Goal: Task Accomplishment & Management: Manage account settings

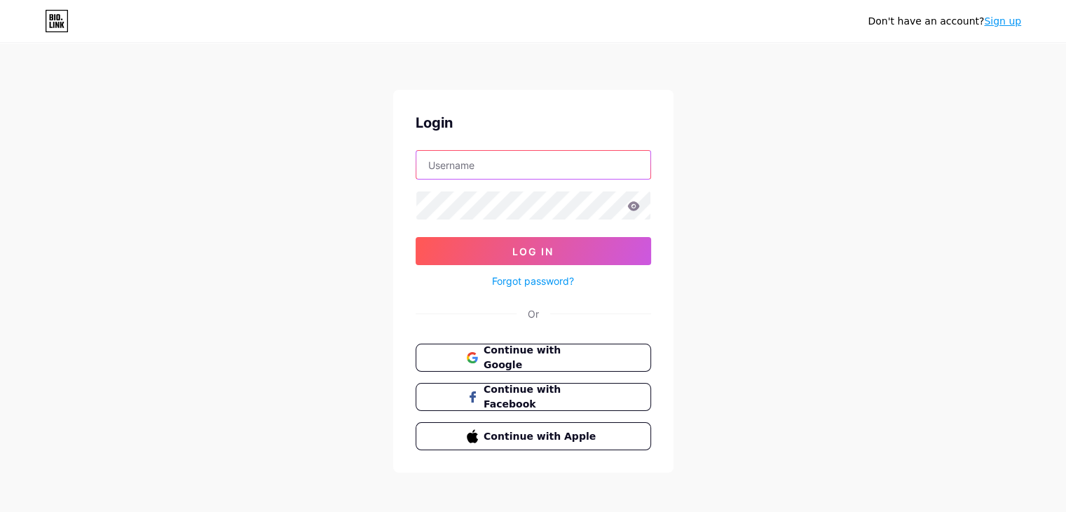
click at [472, 175] on input "text" at bounding box center [533, 165] width 234 height 28
type input "v"
drag, startPoint x: 477, startPoint y: 172, endPoint x: 373, endPoint y: 171, distance: 104.4
click at [373, 171] on div "Don't have an account? Sign up Login ve Log In Forgot password? Or Continue wit…" at bounding box center [533, 258] width 1066 height 517
paste input "[DOMAIN_NAME][EMAIL_ADDRESS][DOMAIN_NAME]"
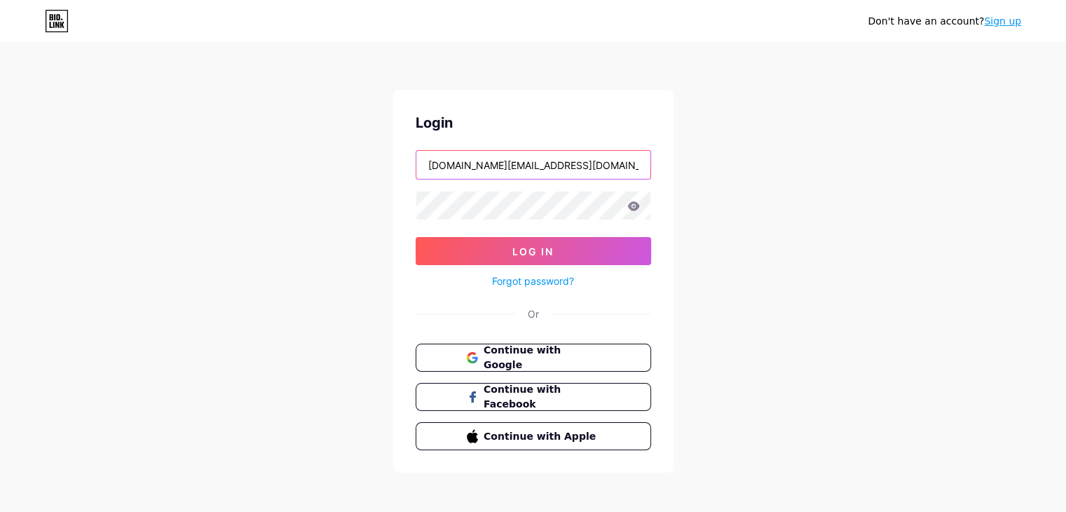
type input "[DOMAIN_NAME][EMAIL_ADDRESS][DOMAIN_NAME]"
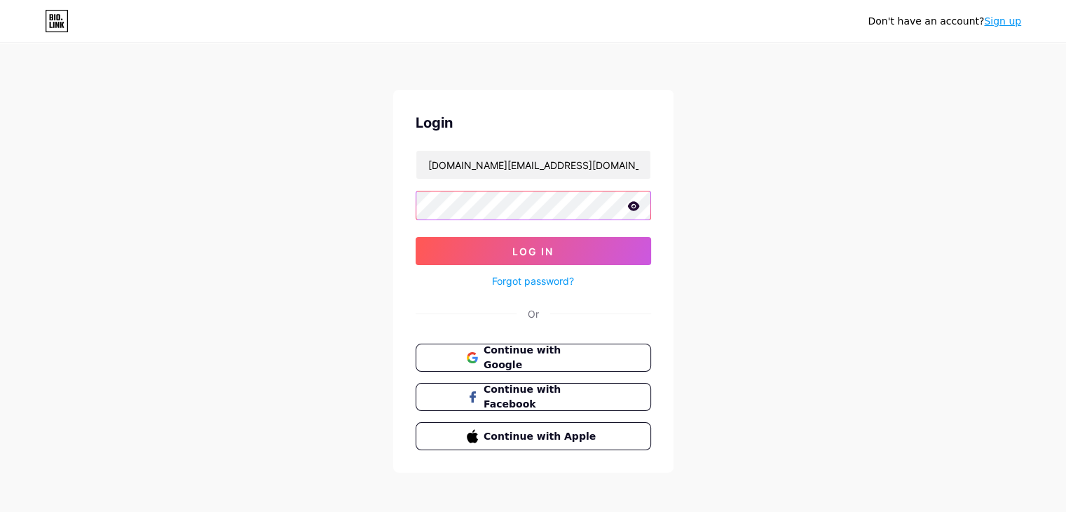
click at [416, 237] on button "Log In" at bounding box center [533, 251] width 235 height 28
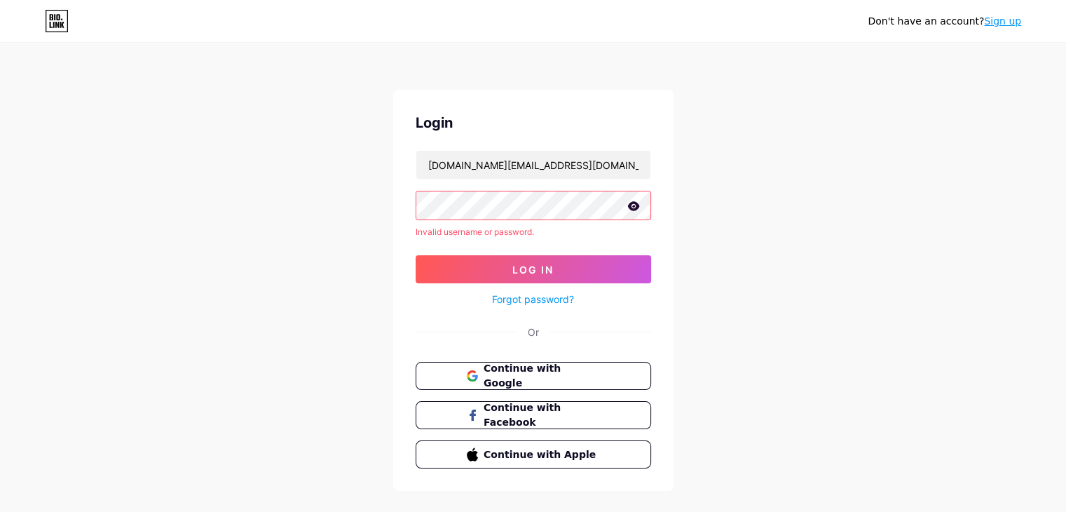
click at [530, 299] on link "Forgot password?" at bounding box center [533, 299] width 82 height 15
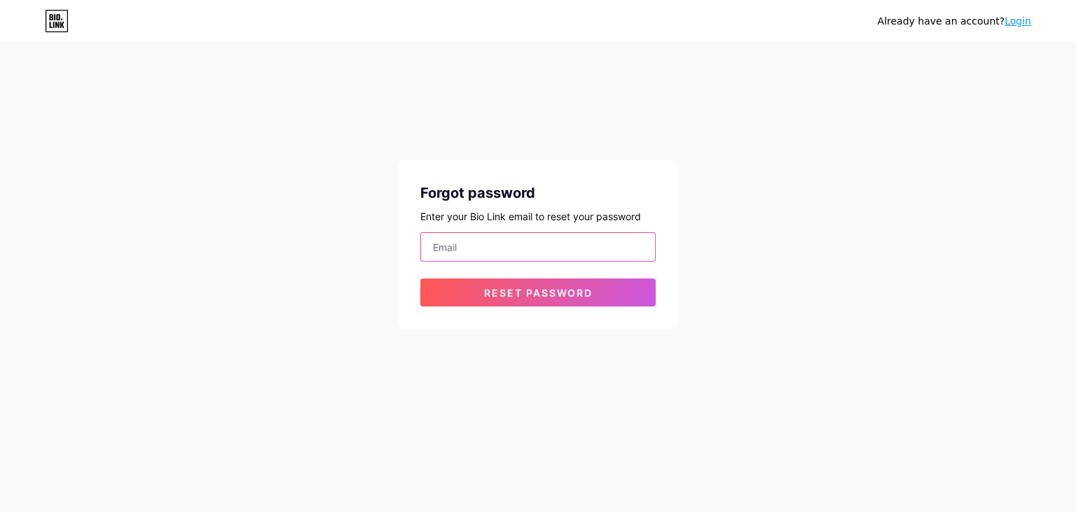
click at [516, 260] on input "email" at bounding box center [538, 247] width 234 height 28
paste input "[DOMAIN_NAME][EMAIL_ADDRESS][DOMAIN_NAME]"
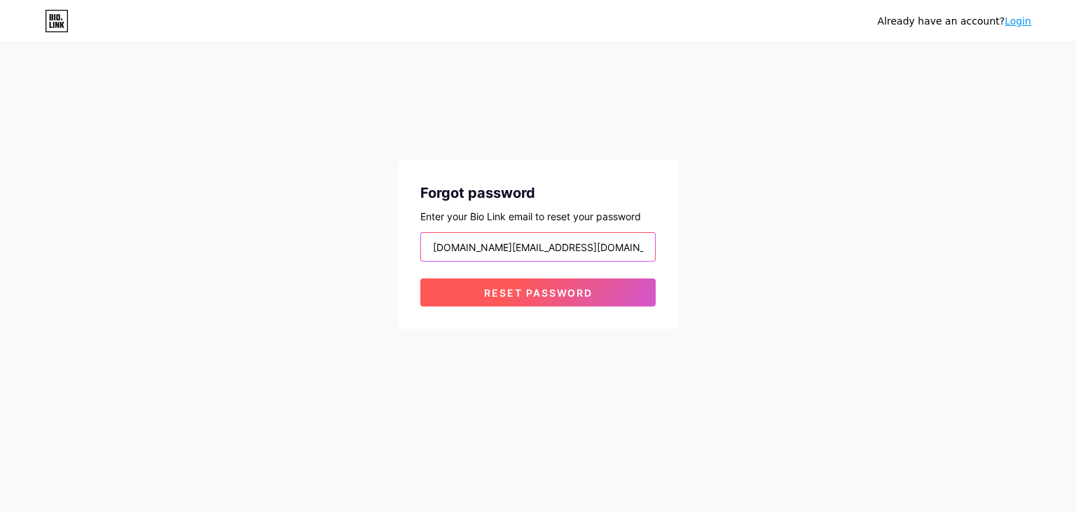
type input "[DOMAIN_NAME][EMAIL_ADDRESS][DOMAIN_NAME]"
click at [535, 278] on button "Reset password" at bounding box center [537, 292] width 235 height 28
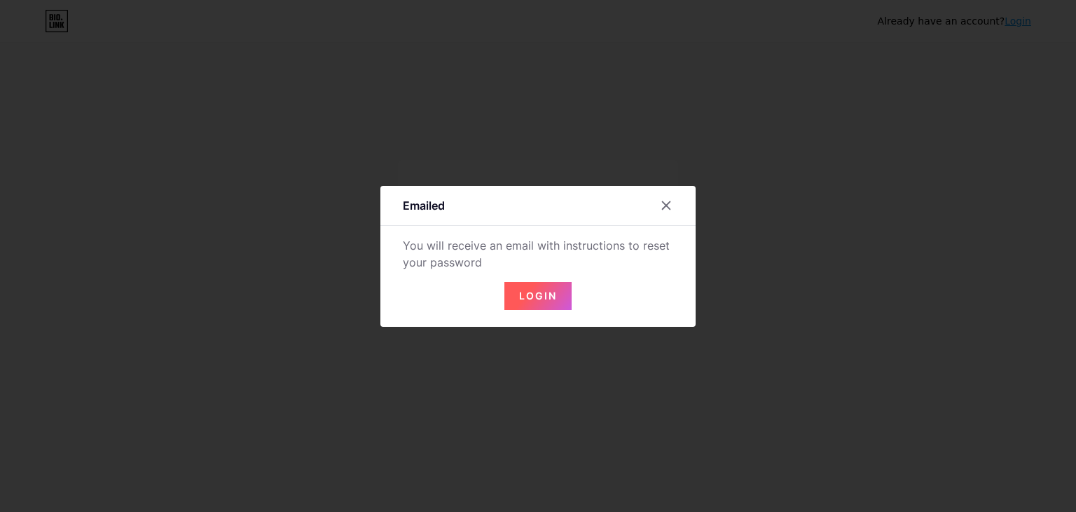
click at [533, 297] on span "Login" at bounding box center [538, 295] width 38 height 12
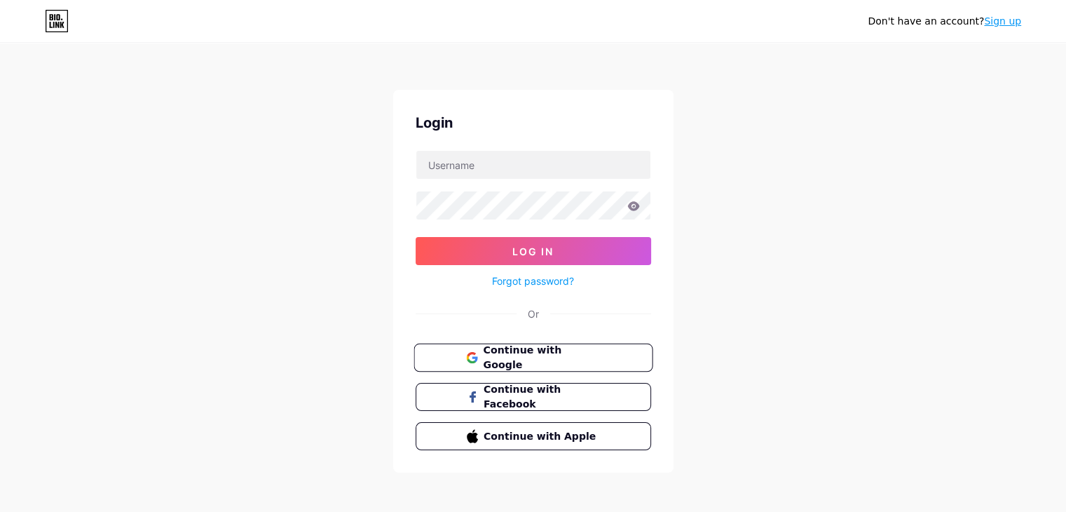
click at [542, 358] on span "Continue with Google" at bounding box center [541, 358] width 117 height 30
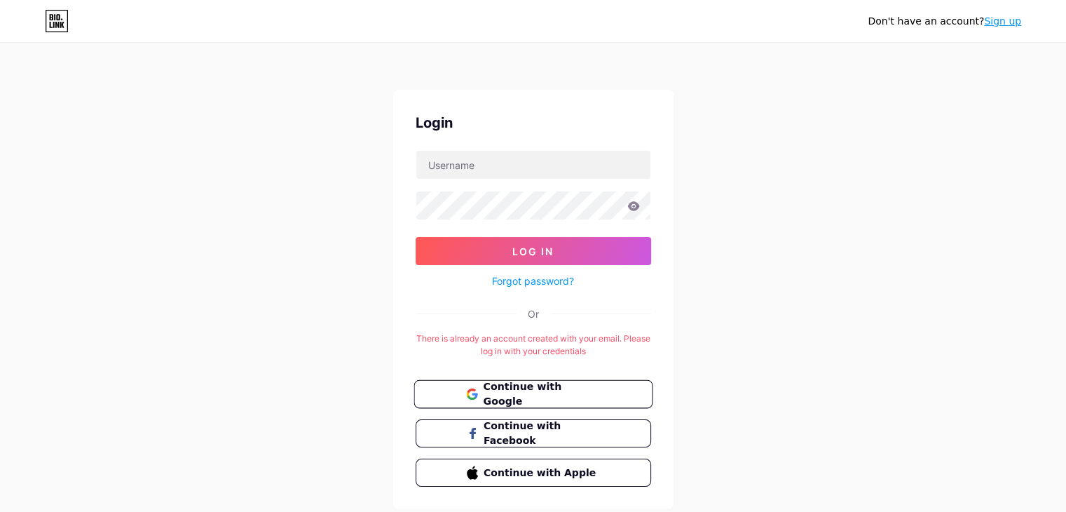
click at [555, 395] on span "Continue with Google" at bounding box center [541, 394] width 117 height 30
click at [537, 167] on input "text" at bounding box center [533, 165] width 234 height 28
paste input "[DOMAIN_NAME][EMAIL_ADDRESS][DOMAIN_NAME]"
type input "[DOMAIN_NAME][EMAIL_ADDRESS][DOMAIN_NAME]"
click at [538, 285] on link "Forgot password?" at bounding box center [533, 280] width 82 height 15
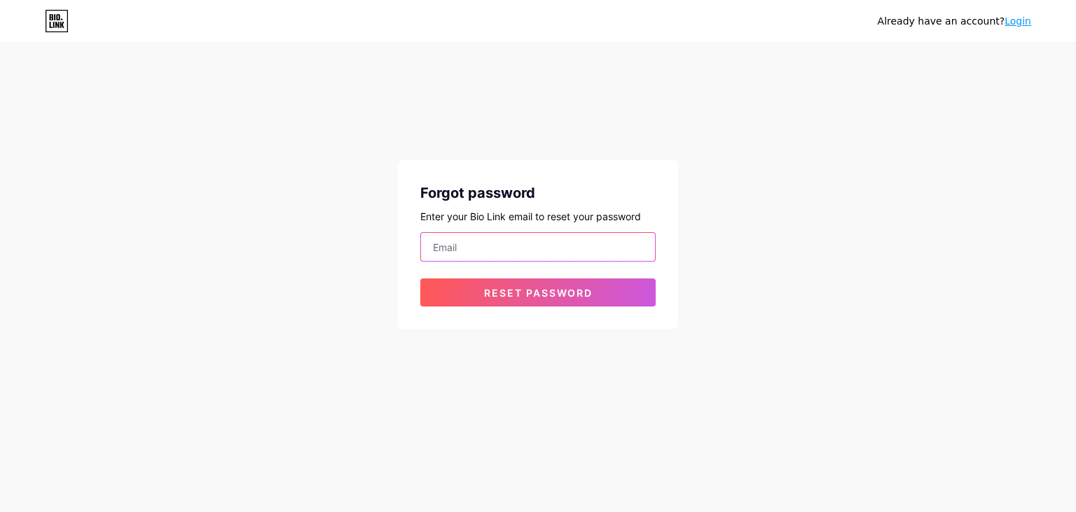
click at [519, 248] on input "email" at bounding box center [538, 247] width 234 height 28
paste input "[DOMAIN_NAME][EMAIL_ADDRESS][DOMAIN_NAME]"
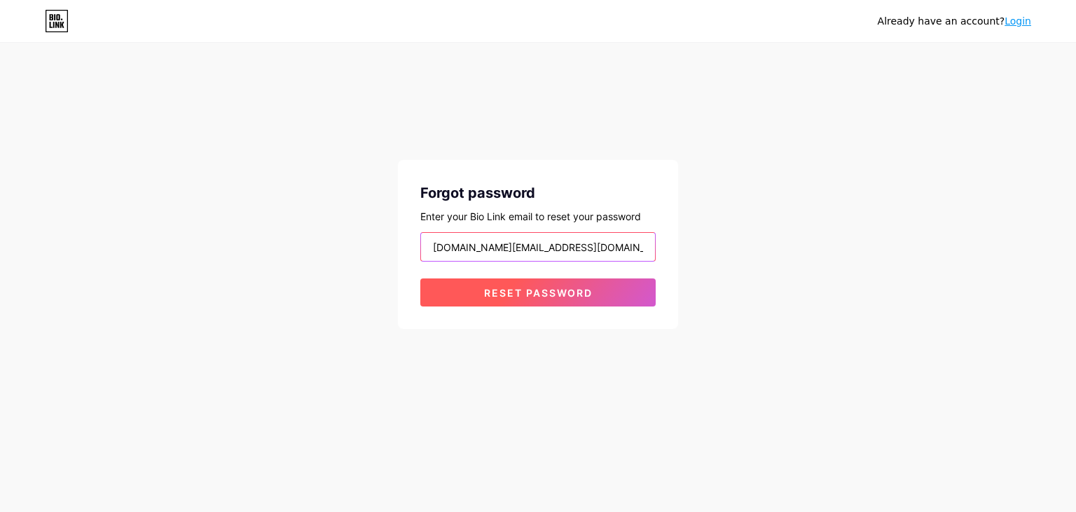
type input "[DOMAIN_NAME][EMAIL_ADDRESS][DOMAIN_NAME]"
click at [533, 289] on span "Reset password" at bounding box center [538, 293] width 109 height 12
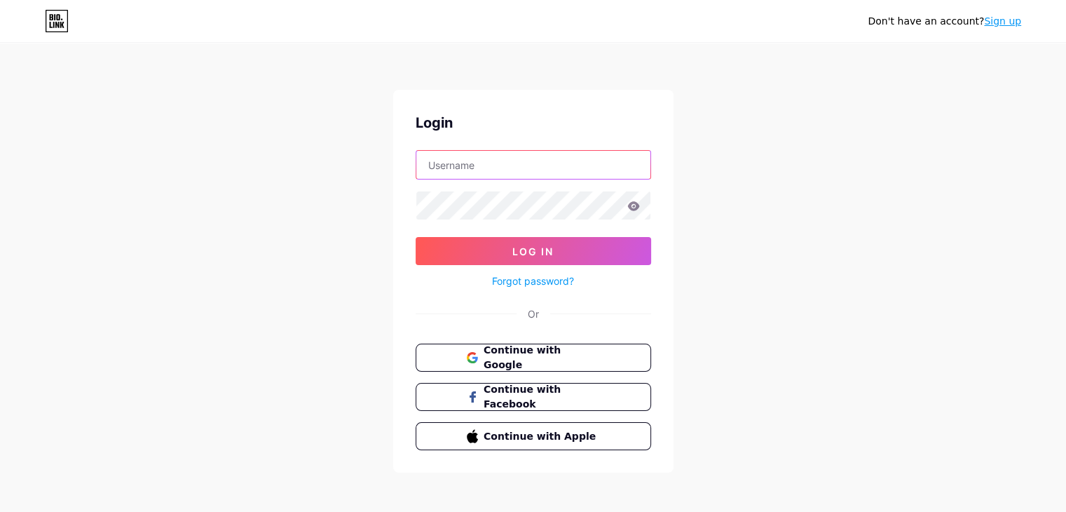
click at [526, 159] on input "text" at bounding box center [533, 165] width 234 height 28
paste input "[DOMAIN_NAME][EMAIL_ADDRESS][DOMAIN_NAME]"
type input "[DOMAIN_NAME][EMAIL_ADDRESS][DOMAIN_NAME]"
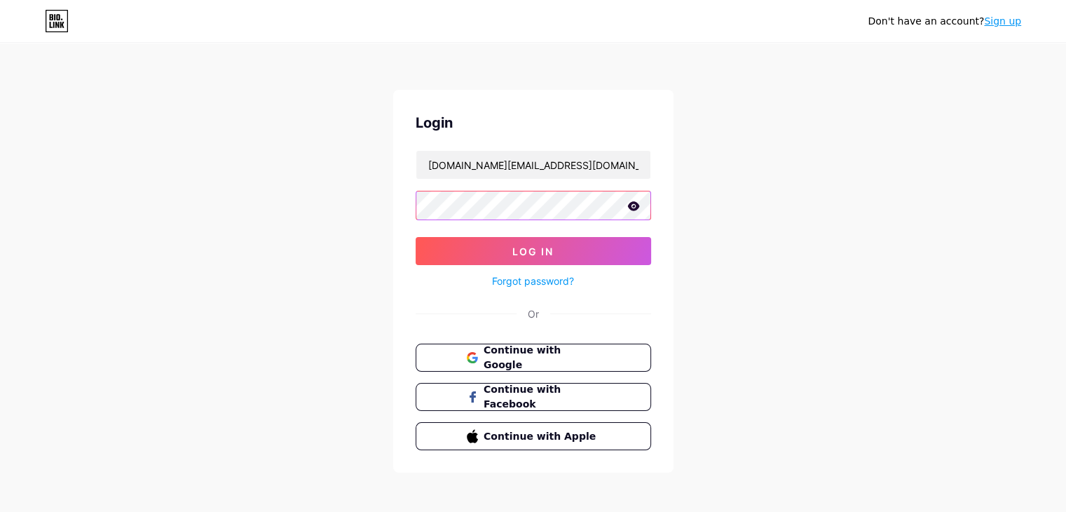
click at [416, 237] on button "Log In" at bounding box center [533, 251] width 235 height 28
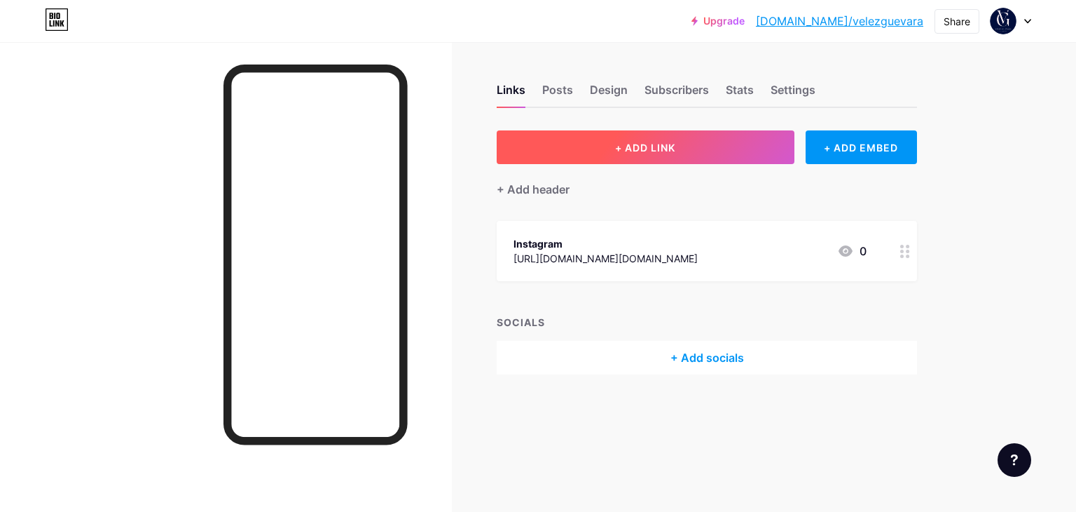
click at [625, 149] on span "+ ADD LINK" at bounding box center [645, 148] width 60 height 12
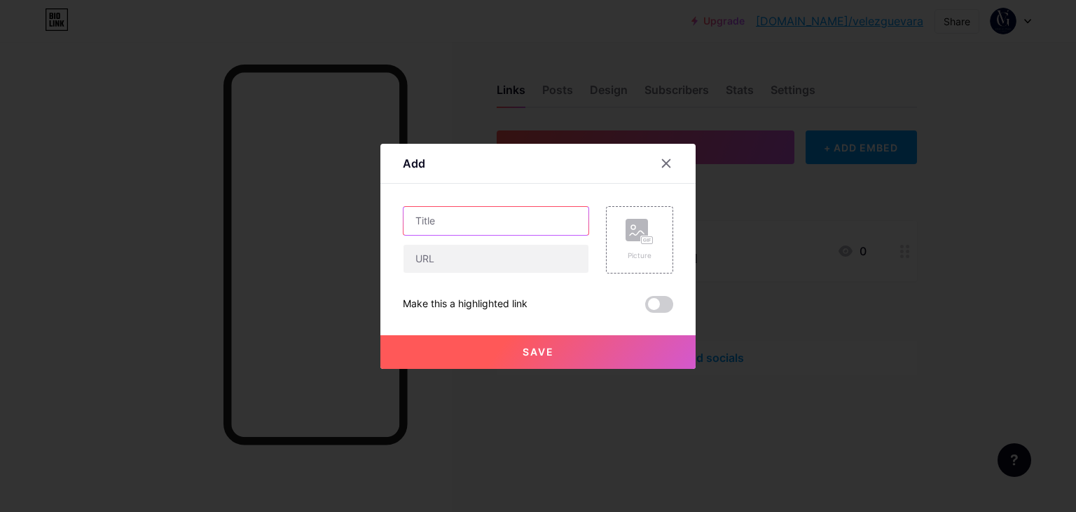
click at [497, 207] on input "text" at bounding box center [496, 221] width 185 height 28
click at [488, 241] on div at bounding box center [496, 239] width 186 height 67
click at [487, 259] on input "text" at bounding box center [496, 259] width 185 height 28
paste input "[URL][DOMAIN_NAME]"
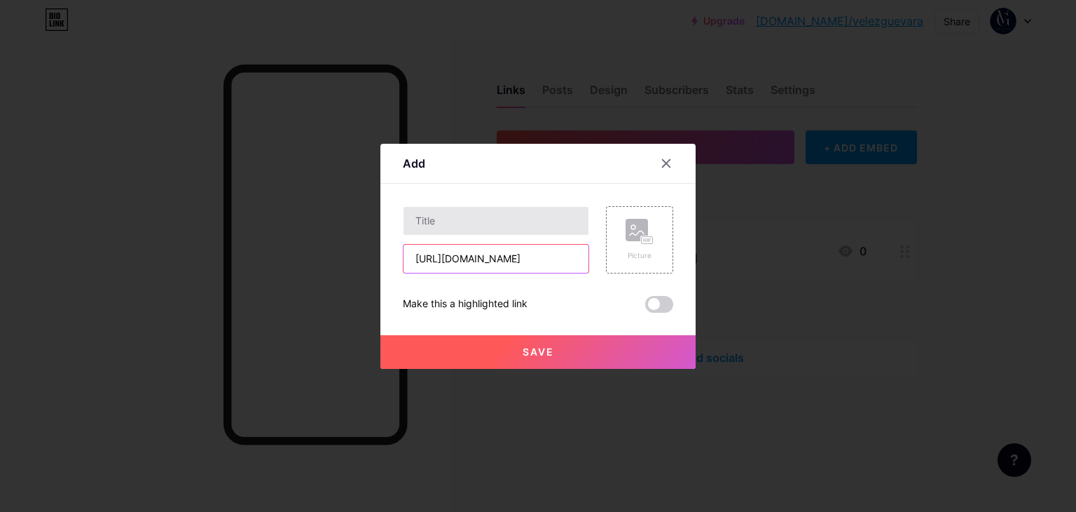
type input "[URL][DOMAIN_NAME]"
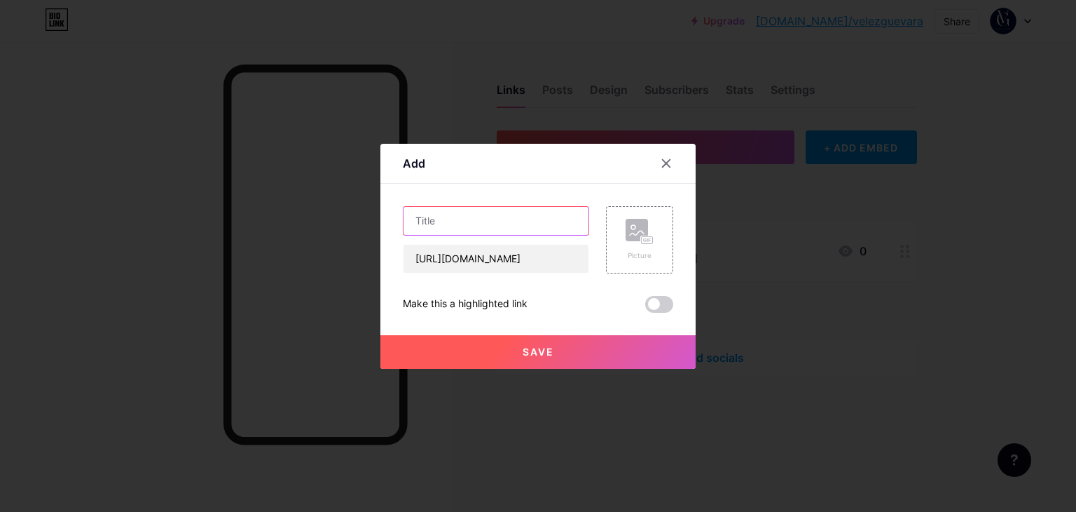
click at [563, 214] on input "text" at bounding box center [496, 221] width 185 height 28
type input "Facebook"
click at [530, 340] on button "Save" at bounding box center [538, 352] width 315 height 34
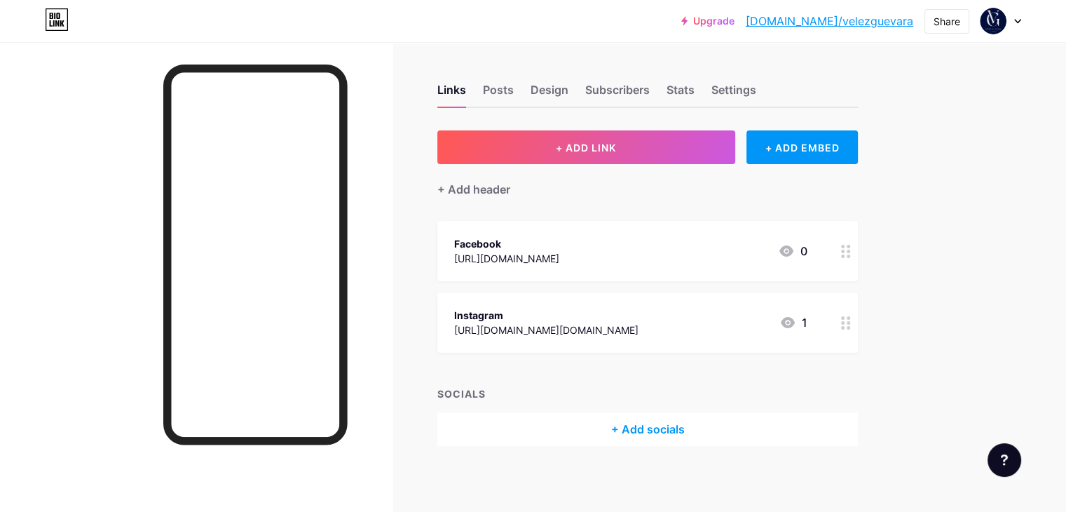
click at [858, 320] on div "Instagram [URL][DOMAIN_NAME][DOMAIN_NAME] 1" at bounding box center [647, 322] width 420 height 60
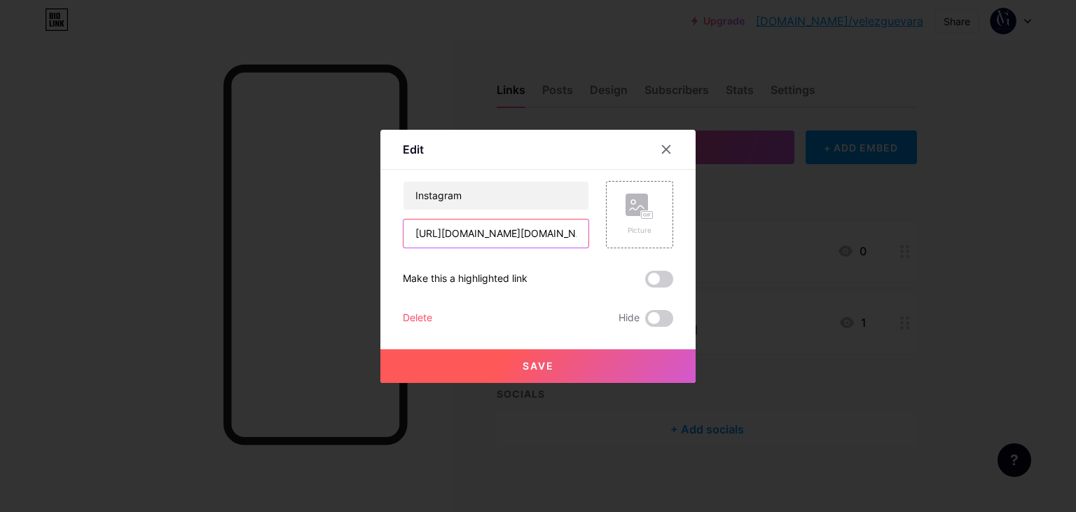
click at [533, 239] on input "[URL][DOMAIN_NAME][DOMAIN_NAME]" at bounding box center [496, 233] width 185 height 28
click at [533, 242] on input "[URL][DOMAIN_NAME][DOMAIN_NAME]" at bounding box center [496, 233] width 185 height 28
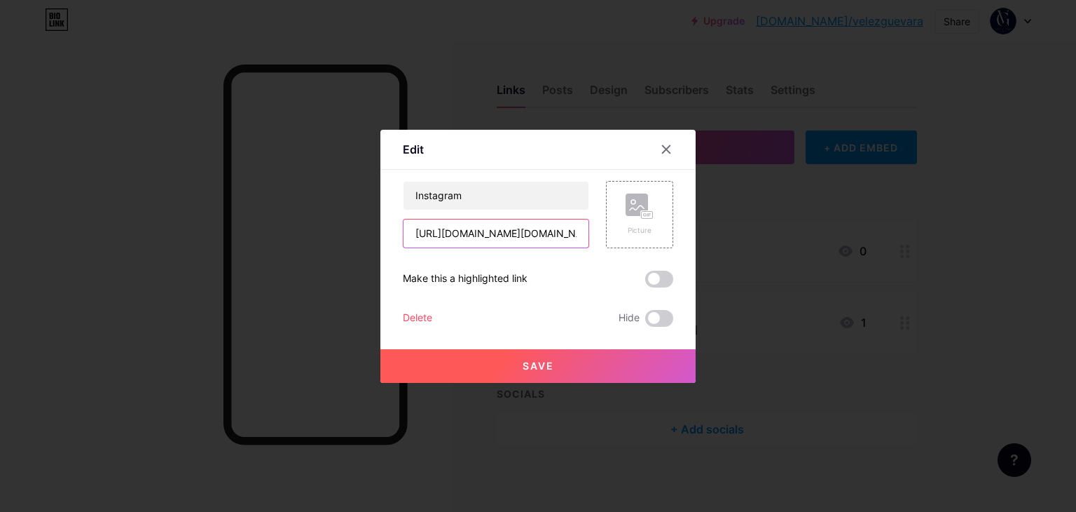
paste input "_abogados/"
type input "[URL][DOMAIN_NAME]"
click at [554, 356] on button "Save" at bounding box center [538, 366] width 315 height 34
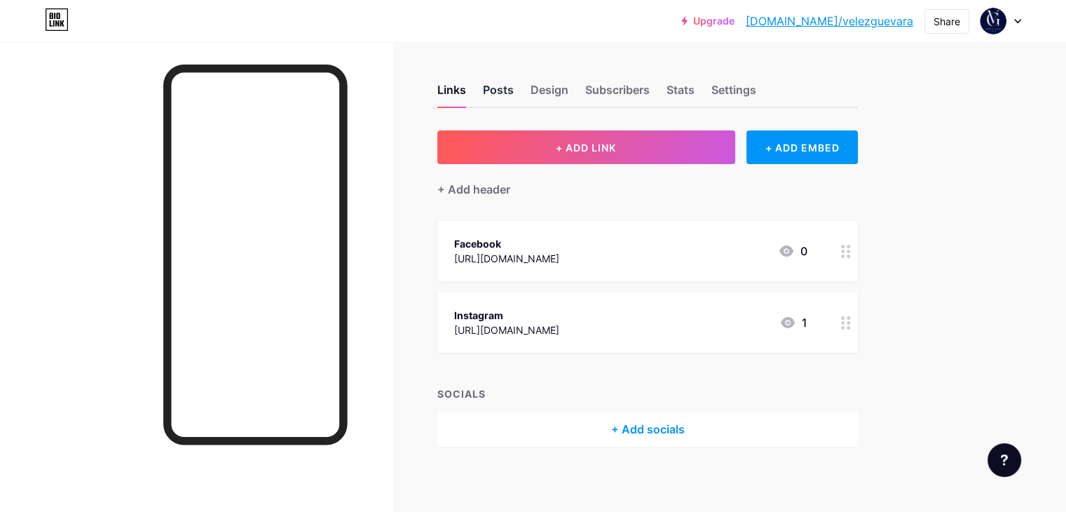
click at [514, 97] on div "Posts" at bounding box center [498, 93] width 31 height 25
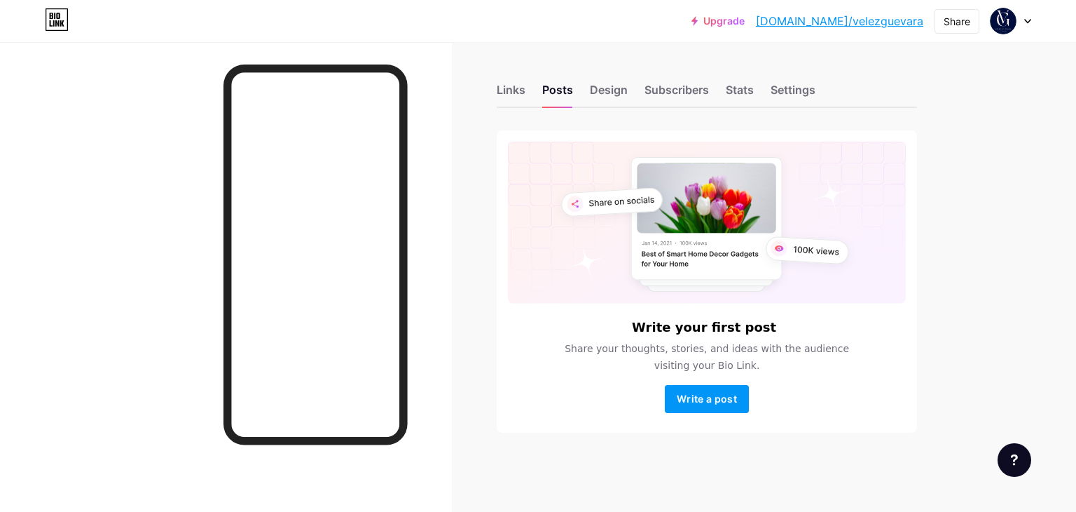
click at [905, 23] on link "[DOMAIN_NAME]/velezguevara" at bounding box center [839, 21] width 167 height 17
click at [903, 29] on link "bio.link/velezguevara" at bounding box center [839, 21] width 167 height 17
